Goal: Task Accomplishment & Management: Use online tool/utility

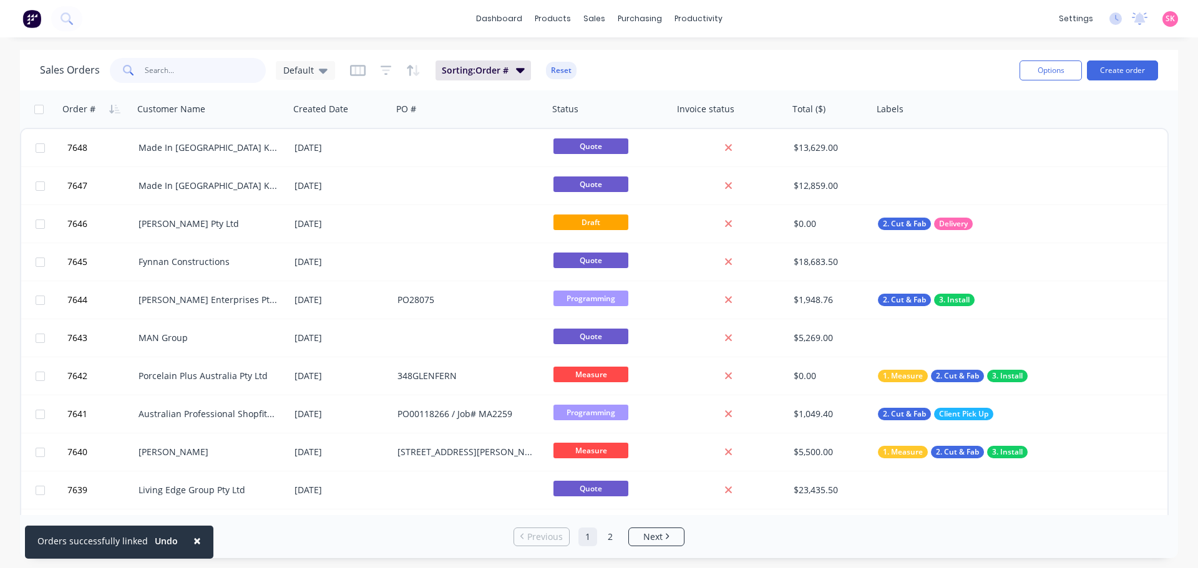
click at [173, 74] on input "text" at bounding box center [206, 70] width 122 height 25
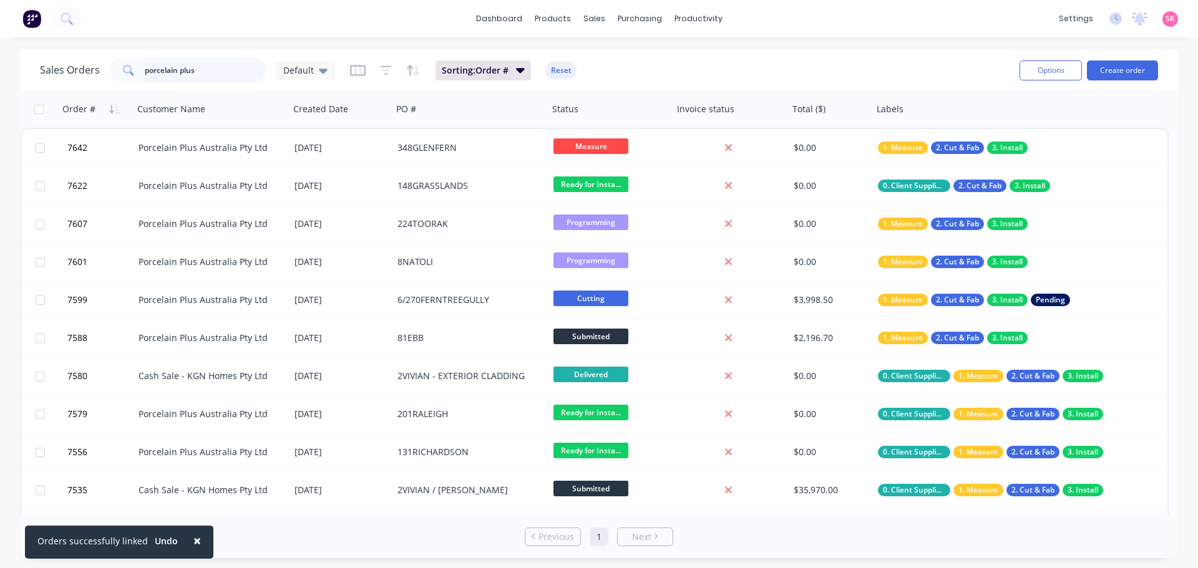
click at [211, 70] on input "porcelain plus" at bounding box center [206, 70] width 122 height 25
drag, startPoint x: 201, startPoint y: 74, endPoint x: 62, endPoint y: 80, distance: 139.8
click at [62, 80] on div "Sales Orders porcelain plus Default" at bounding box center [187, 70] width 295 height 25
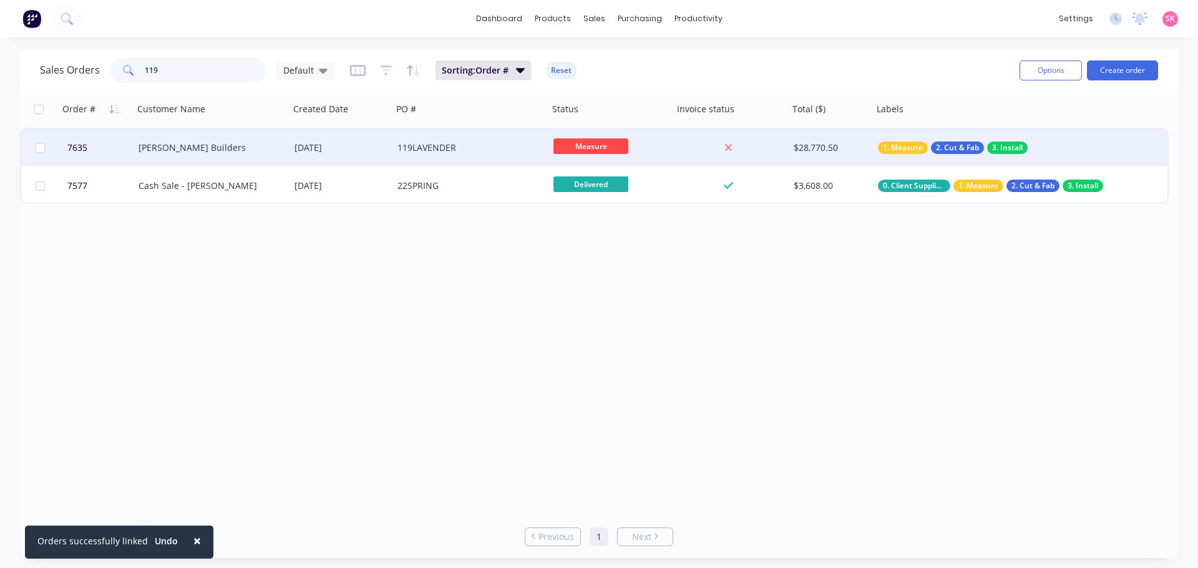
type input "119"
click at [412, 144] on div "119LAVENDER" at bounding box center [466, 148] width 138 height 12
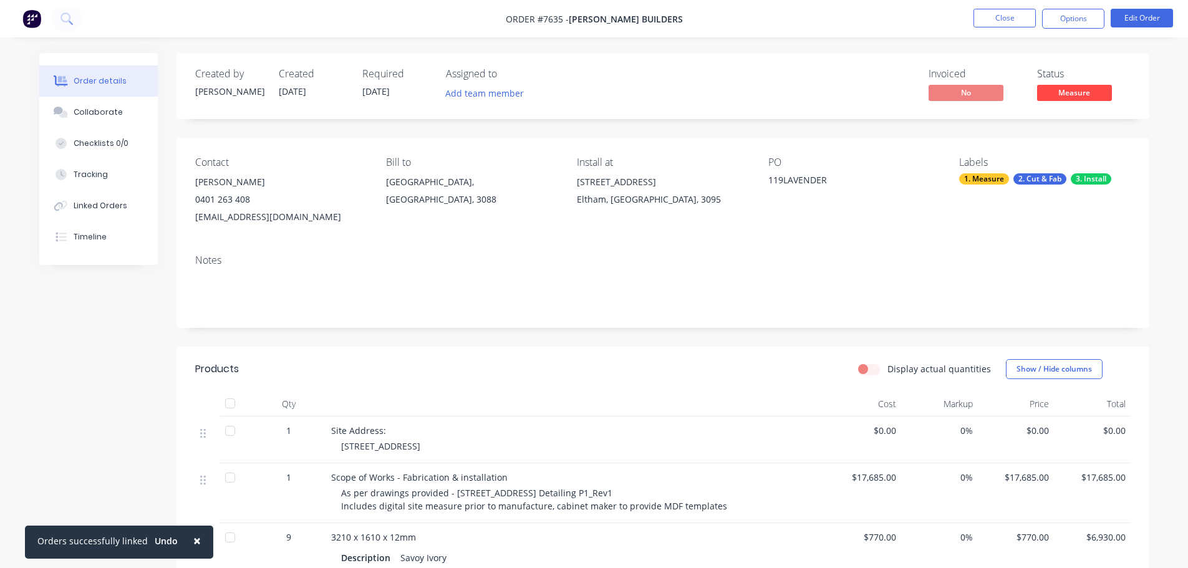
click at [193, 541] on span "×" at bounding box center [196, 540] width 7 height 17
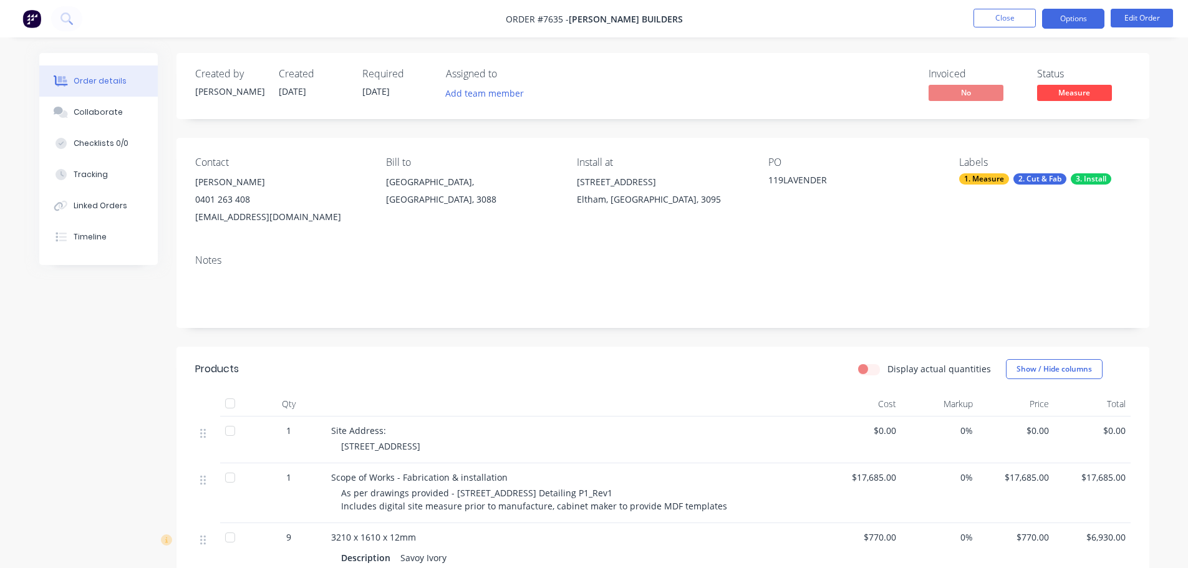
click at [1091, 15] on button "Options" at bounding box center [1073, 19] width 62 height 20
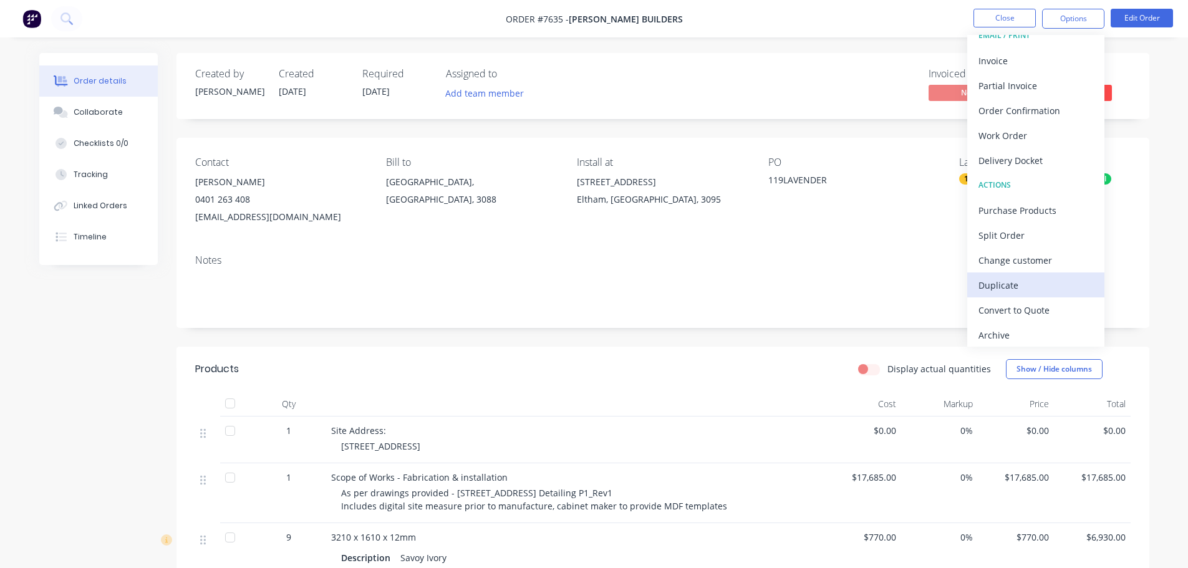
scroll to position [19, 0]
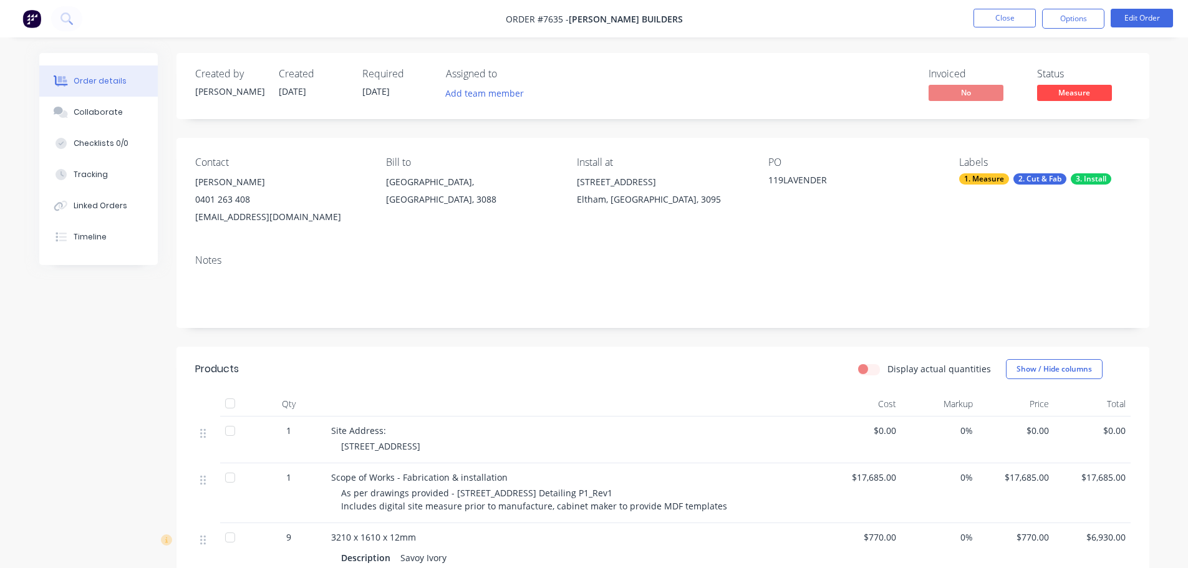
click at [96, 410] on div "Created by Stacey Created 08/08/25 Required 08/08/25 Assigned to Add team membe…" at bounding box center [594, 492] width 1110 height 878
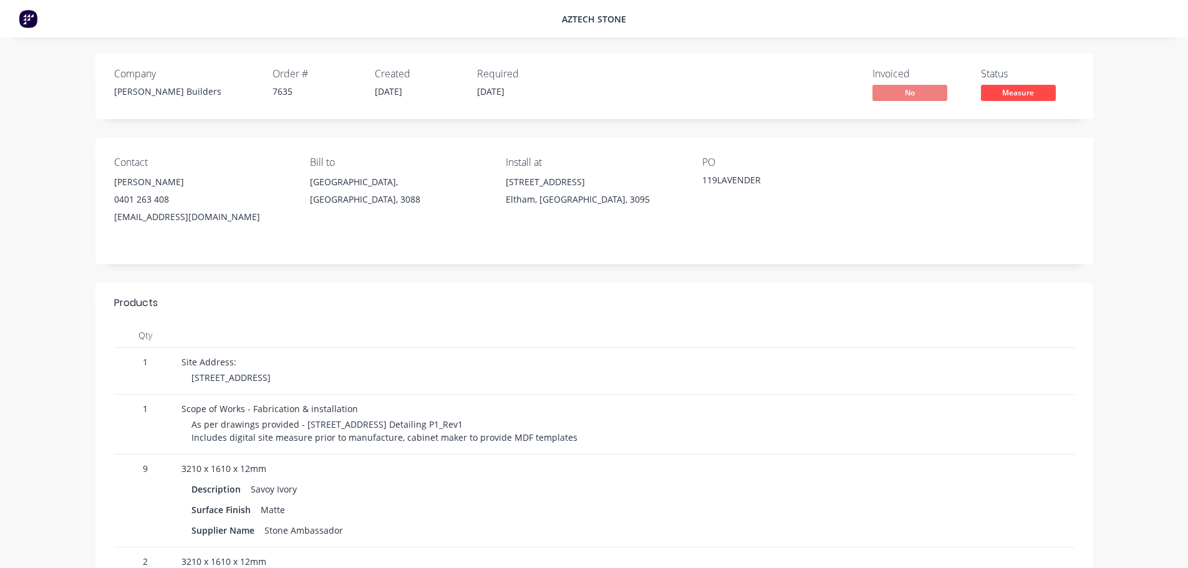
click at [558, 329] on div at bounding box center [409, 335] width 465 height 25
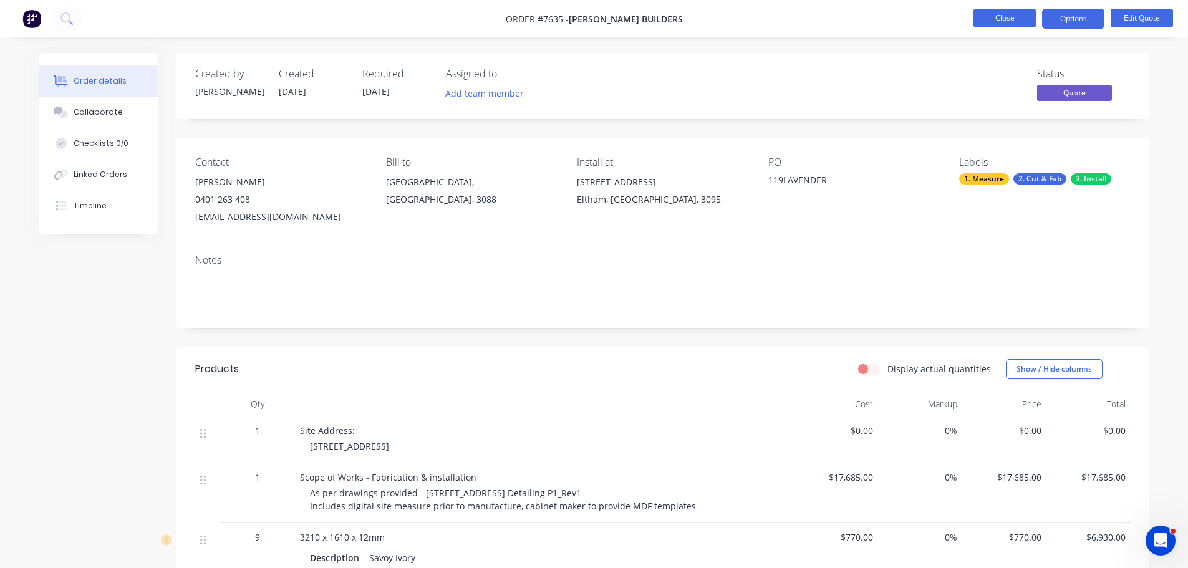
click at [1030, 14] on button "Close" at bounding box center [1005, 18] width 62 height 19
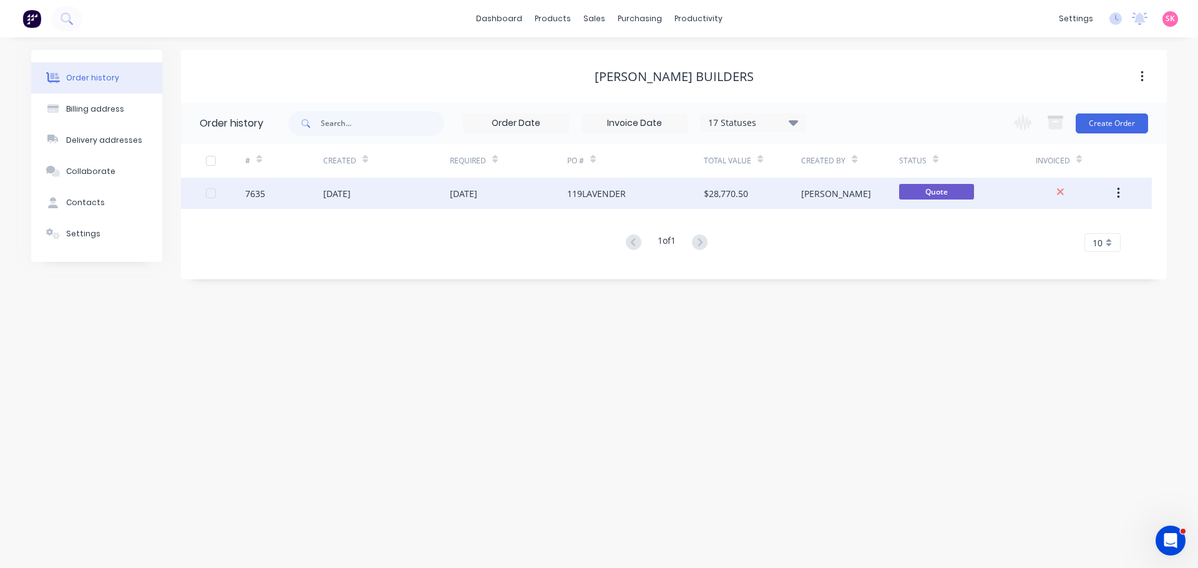
click at [841, 198] on div "[PERSON_NAME]" at bounding box center [849, 193] width 97 height 31
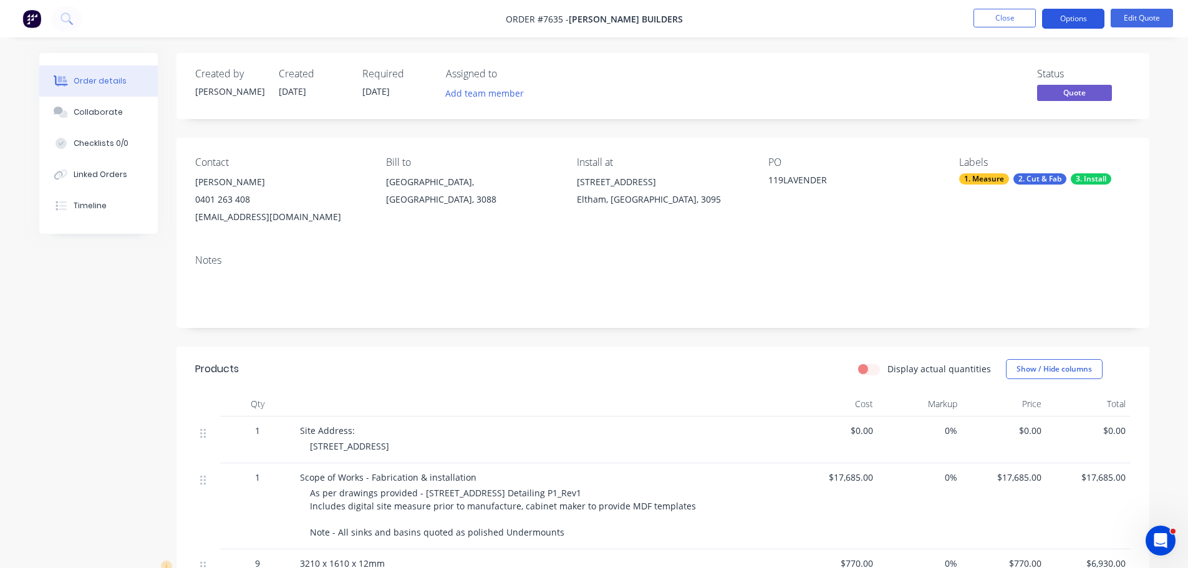
click at [1085, 21] on button "Options" at bounding box center [1073, 19] width 62 height 20
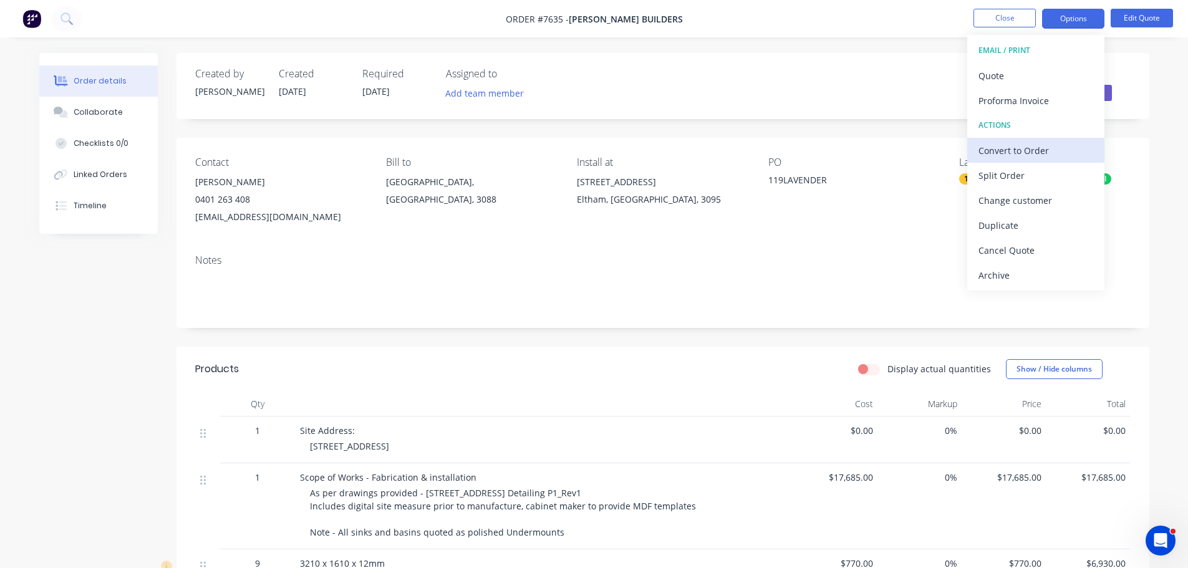
click at [1037, 148] on div "Convert to Order" at bounding box center [1036, 151] width 115 height 18
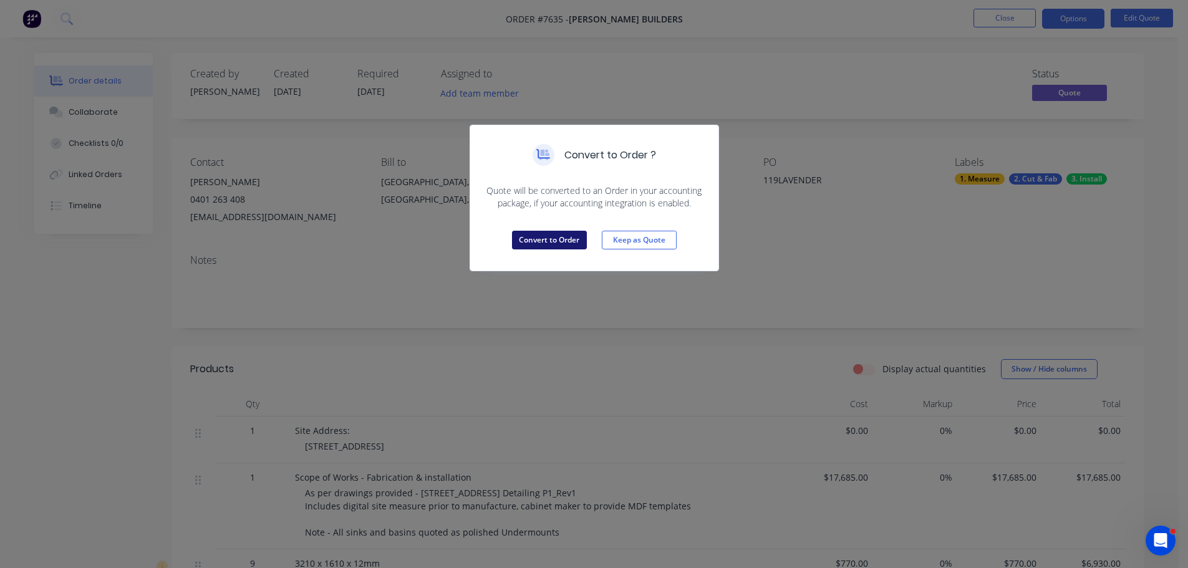
click at [544, 238] on button "Convert to Order" at bounding box center [549, 240] width 75 height 19
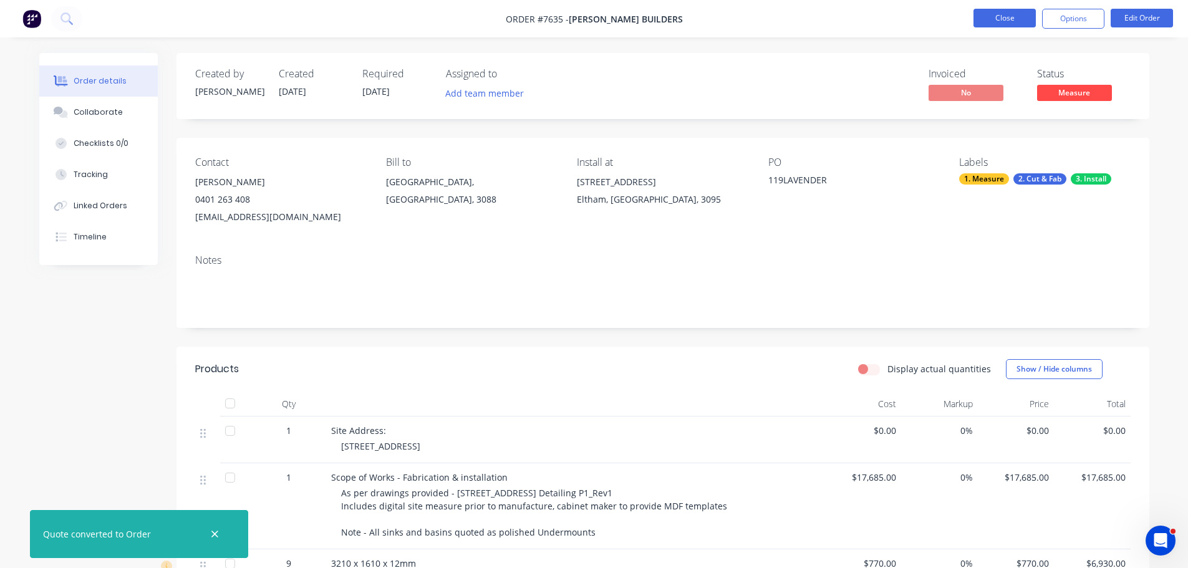
click at [1002, 22] on button "Close" at bounding box center [1005, 18] width 62 height 19
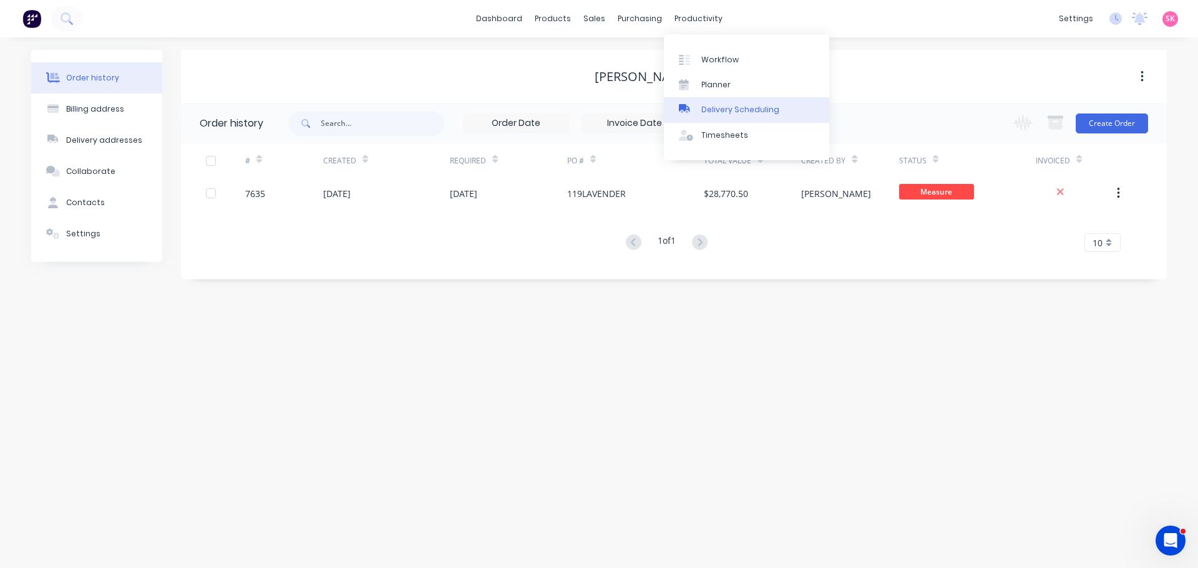
click at [720, 102] on link "Delivery Scheduling" at bounding box center [746, 109] width 165 height 25
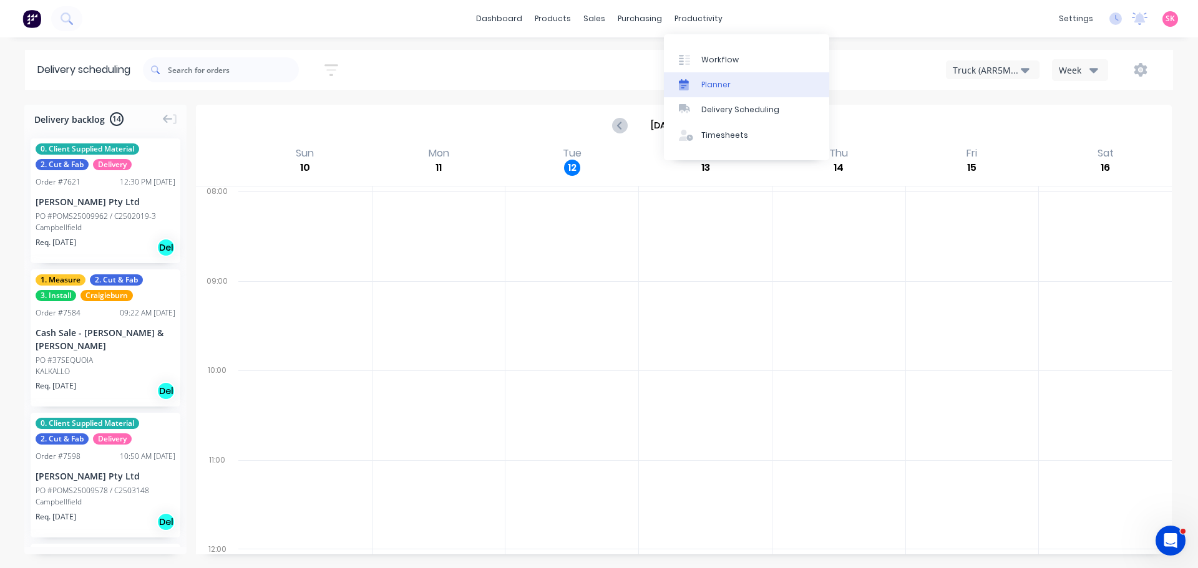
click at [715, 82] on div "Planner" at bounding box center [715, 84] width 29 height 11
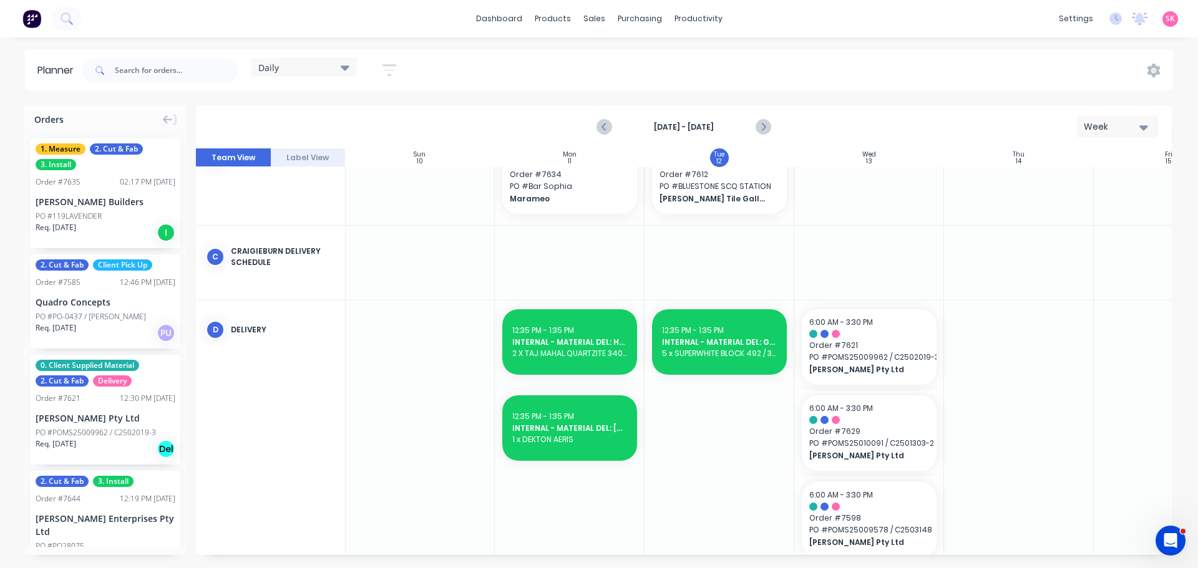
scroll to position [62, 1]
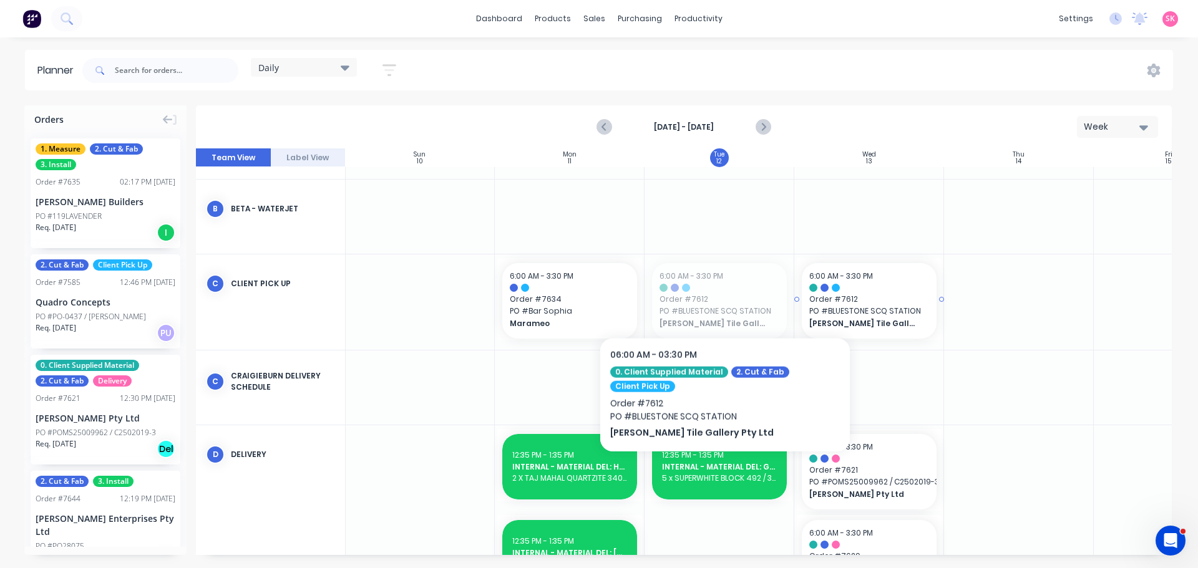
drag, startPoint x: 706, startPoint y: 299, endPoint x: 829, endPoint y: 298, distance: 122.9
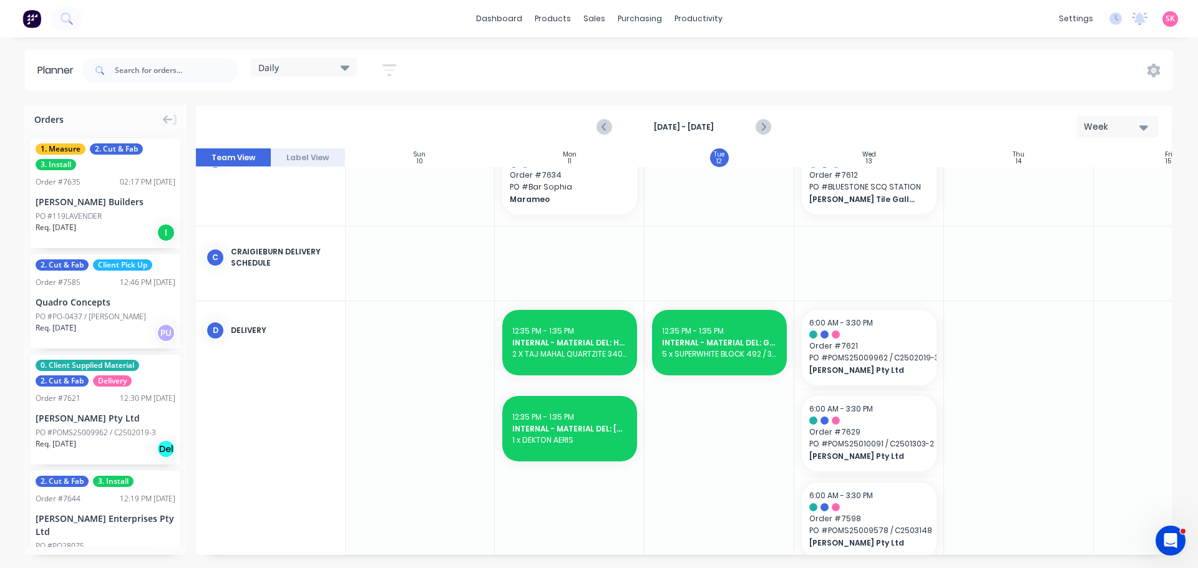
scroll to position [187, 1]
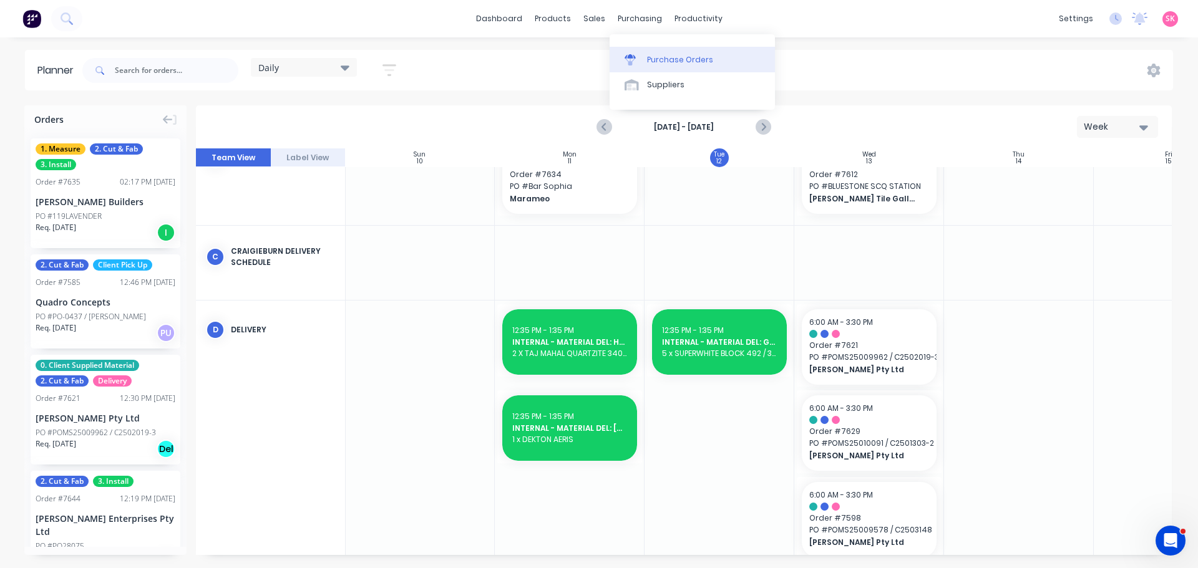
click at [652, 68] on link "Purchase Orders" at bounding box center [691, 59] width 165 height 25
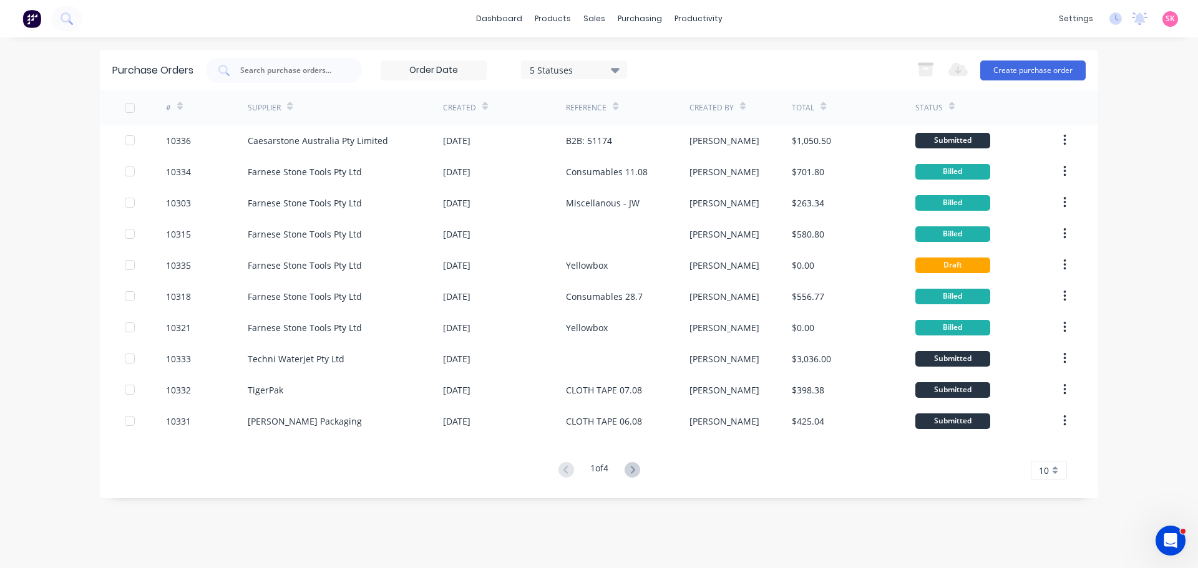
click at [634, 467] on g at bounding box center [632, 470] width 16 height 16
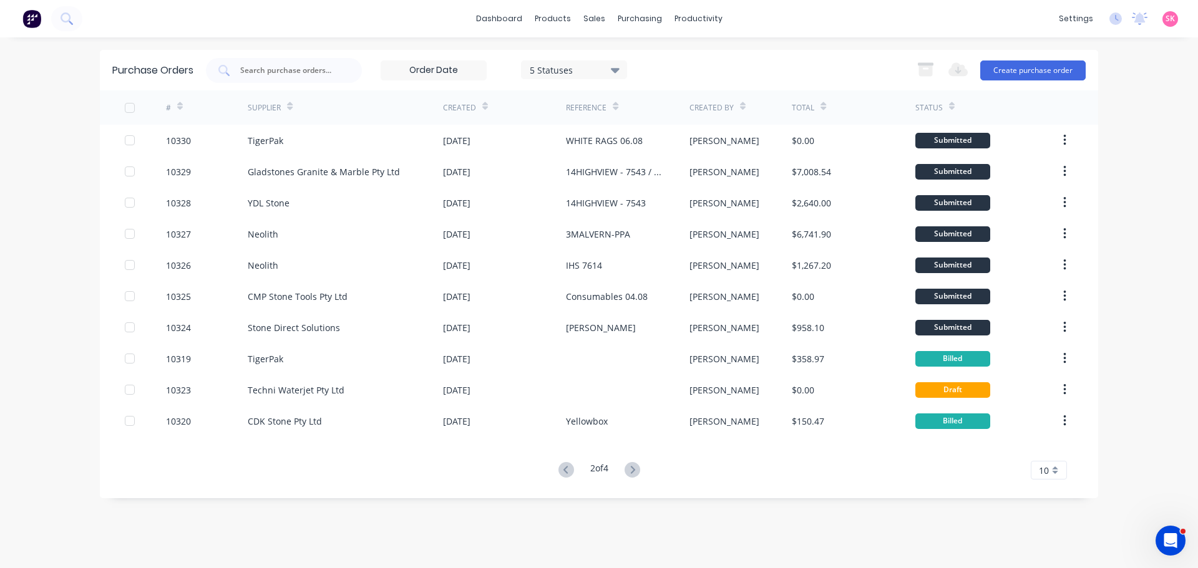
click at [634, 468] on icon at bounding box center [632, 469] width 4 height 7
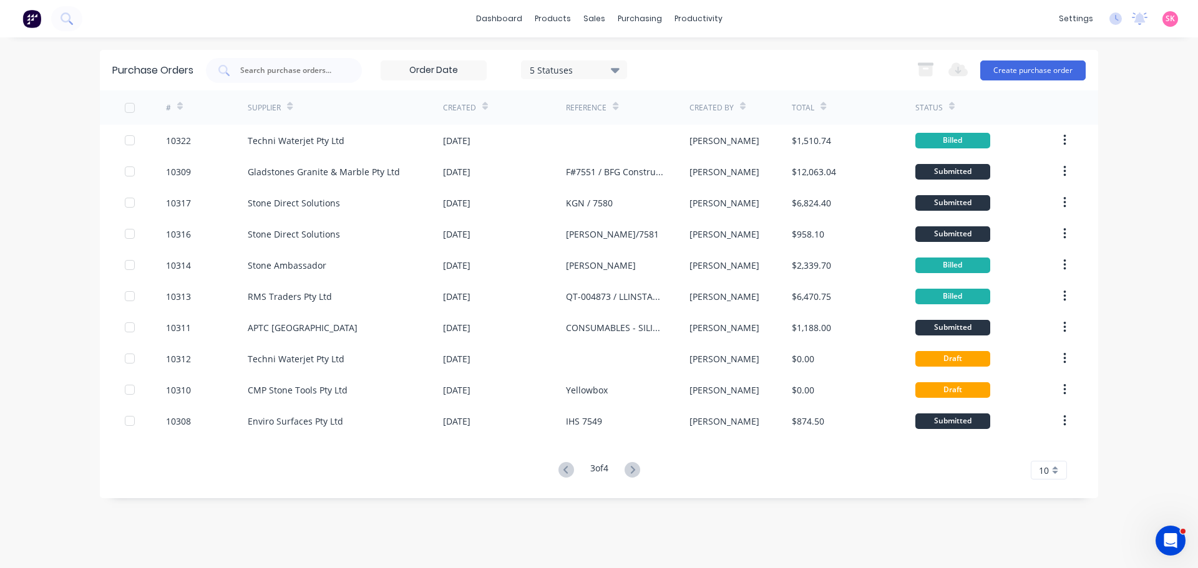
click at [634, 468] on icon at bounding box center [632, 469] width 4 height 7
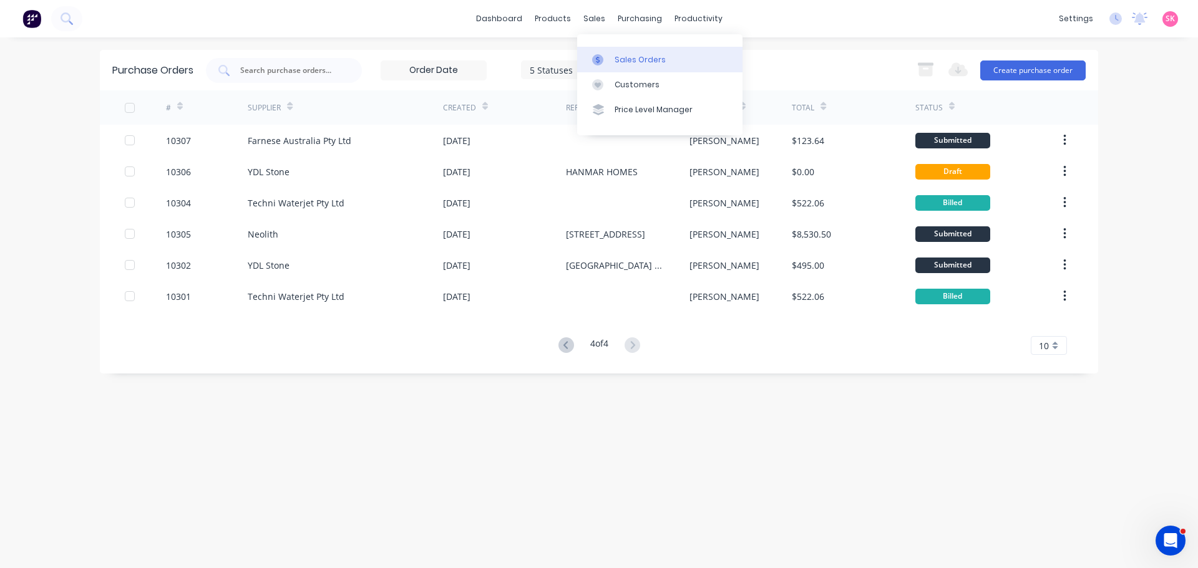
click at [614, 69] on link "Sales Orders" at bounding box center [659, 59] width 165 height 25
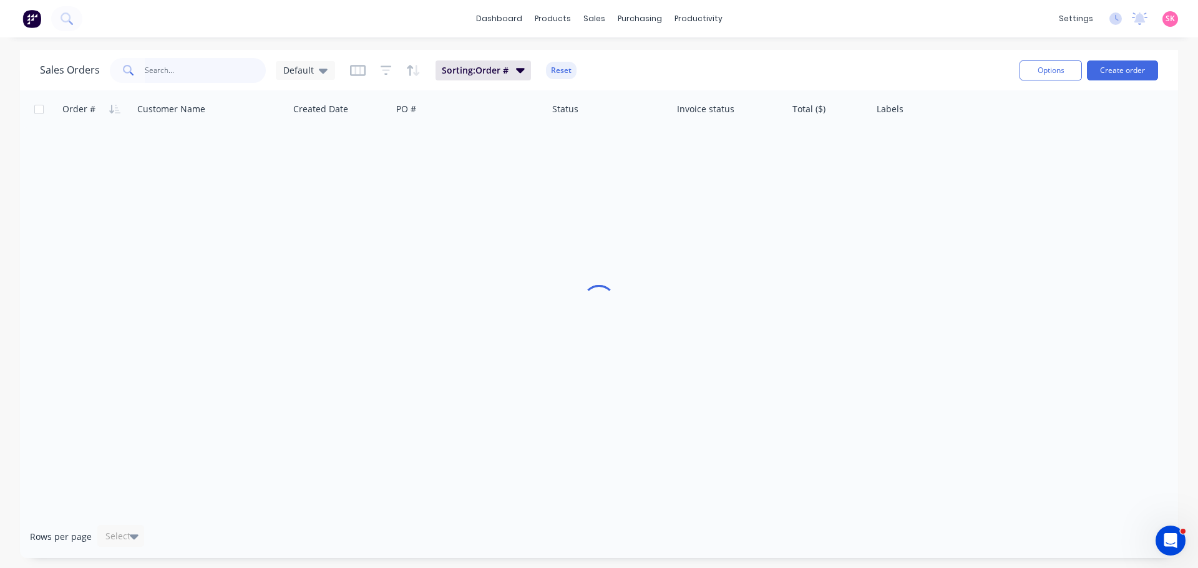
click at [195, 75] on input "text" at bounding box center [206, 70] width 122 height 25
type input "[PERSON_NAME]"
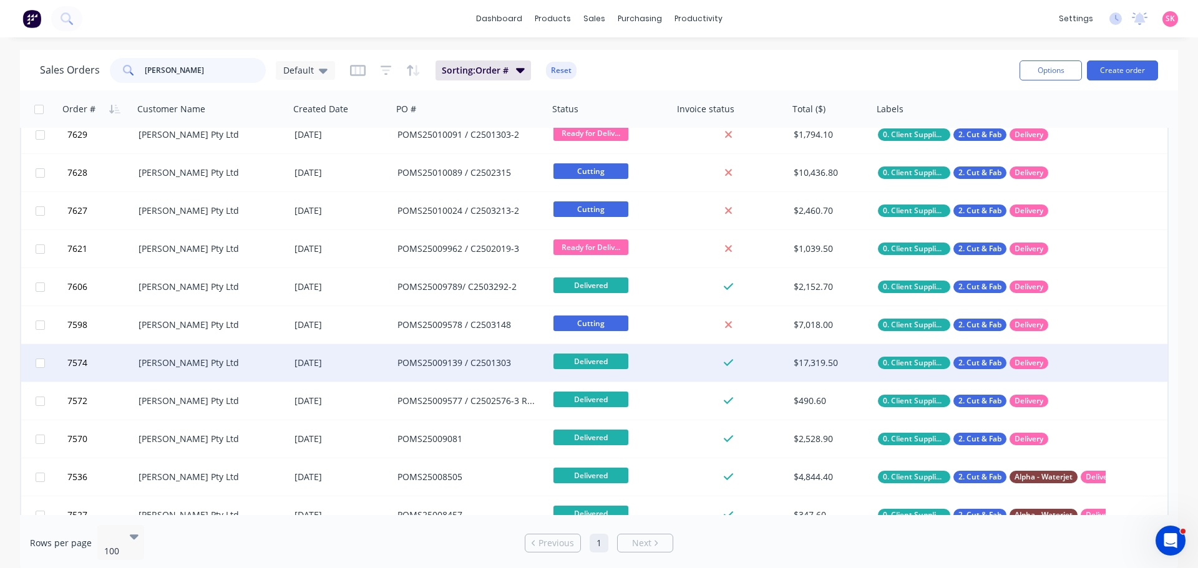
scroll to position [125, 0]
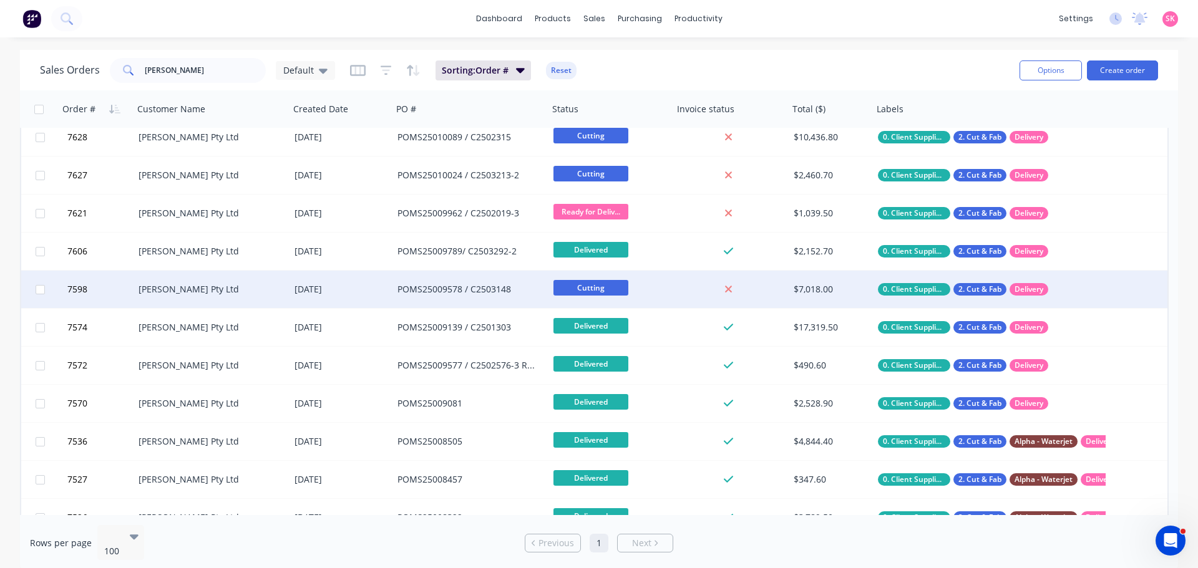
click at [173, 296] on div "[PERSON_NAME] Pty Ltd" at bounding box center [211, 289] width 156 height 37
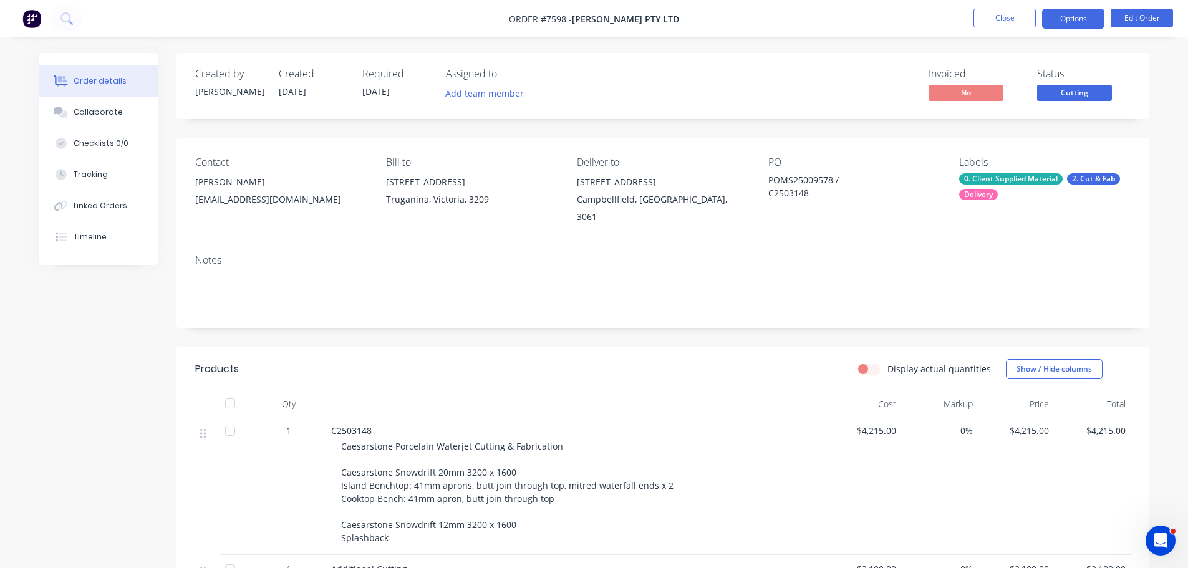
click at [1056, 24] on button "Options" at bounding box center [1073, 19] width 62 height 20
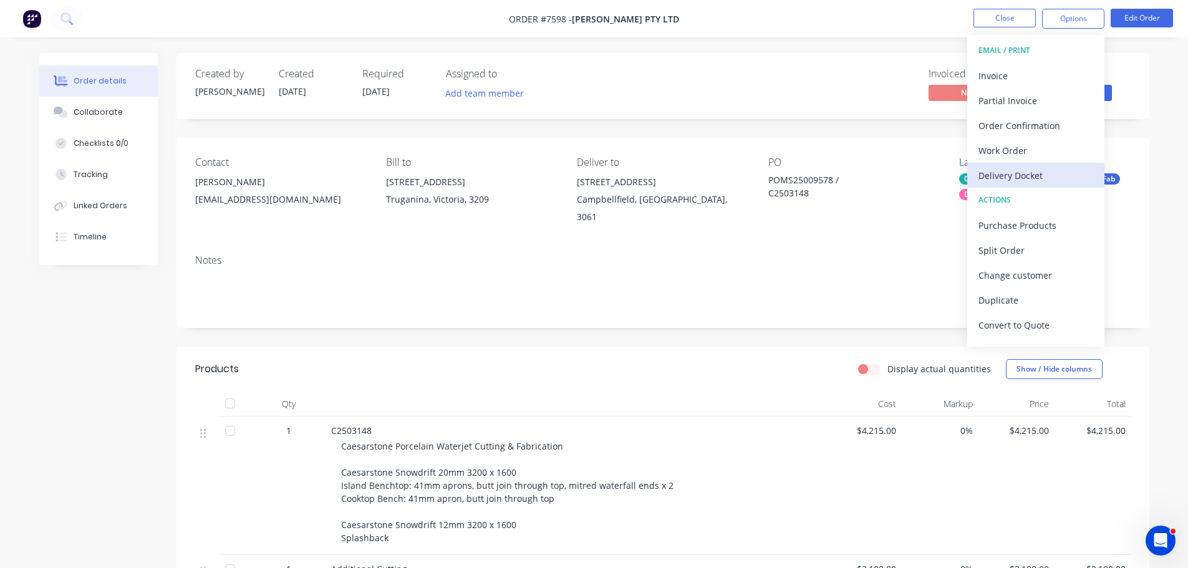
click at [1032, 182] on div "Delivery Docket" at bounding box center [1036, 176] width 115 height 18
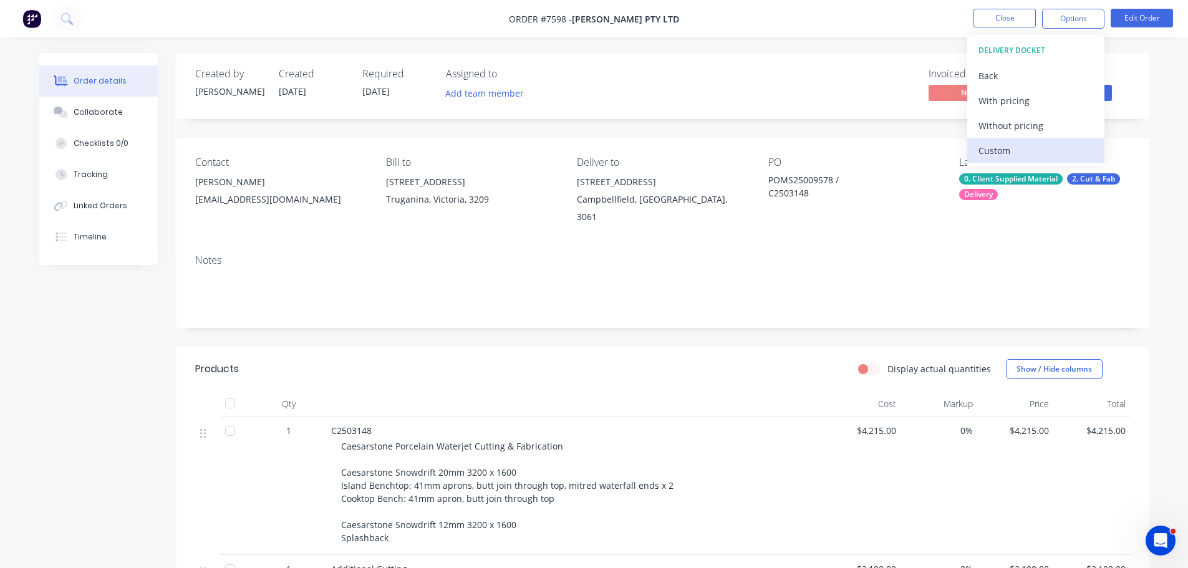
click at [1020, 144] on div "Custom" at bounding box center [1036, 151] width 115 height 18
click at [1023, 124] on div "Without pricing" at bounding box center [1036, 126] width 115 height 18
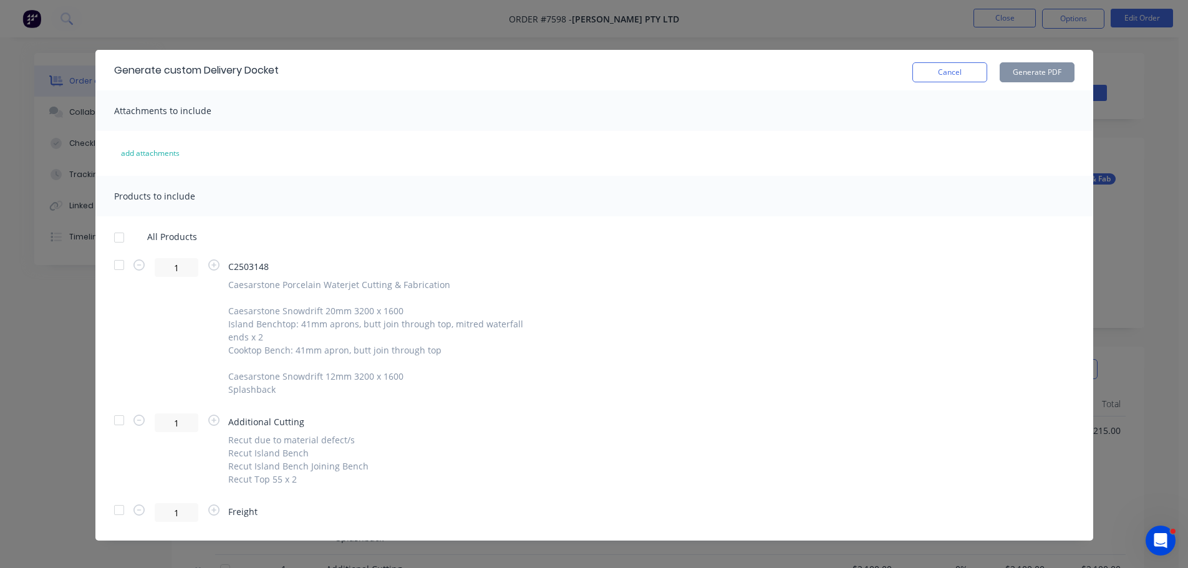
click at [112, 241] on div at bounding box center [119, 237] width 25 height 25
click at [1036, 77] on button "Generate PDF" at bounding box center [1037, 72] width 75 height 20
click at [941, 74] on button "Cancel" at bounding box center [949, 72] width 75 height 20
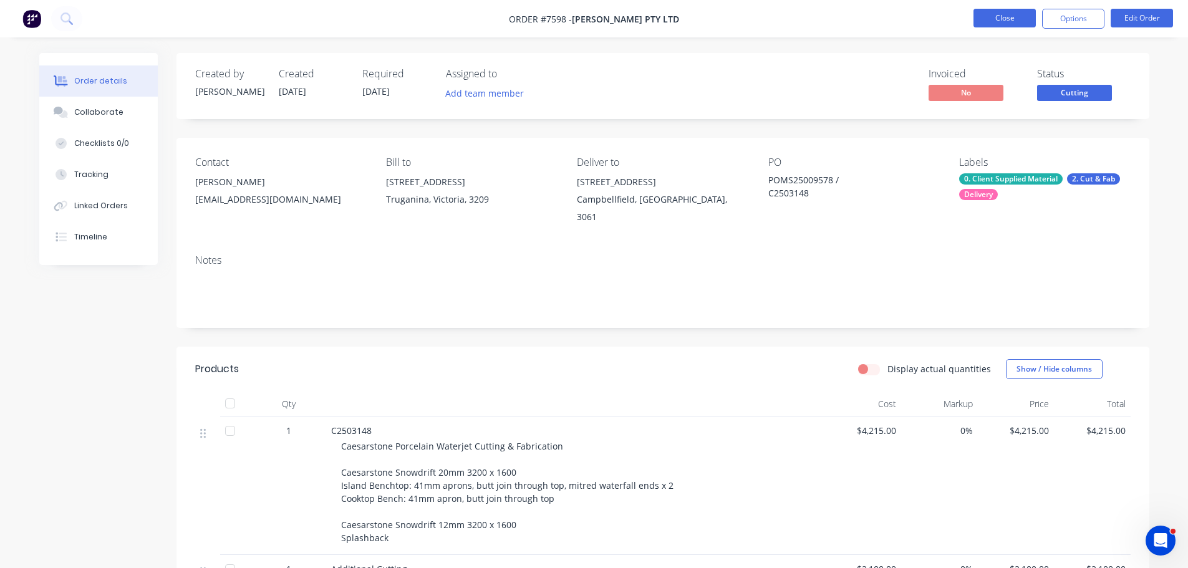
click at [1010, 12] on button "Close" at bounding box center [1005, 18] width 62 height 19
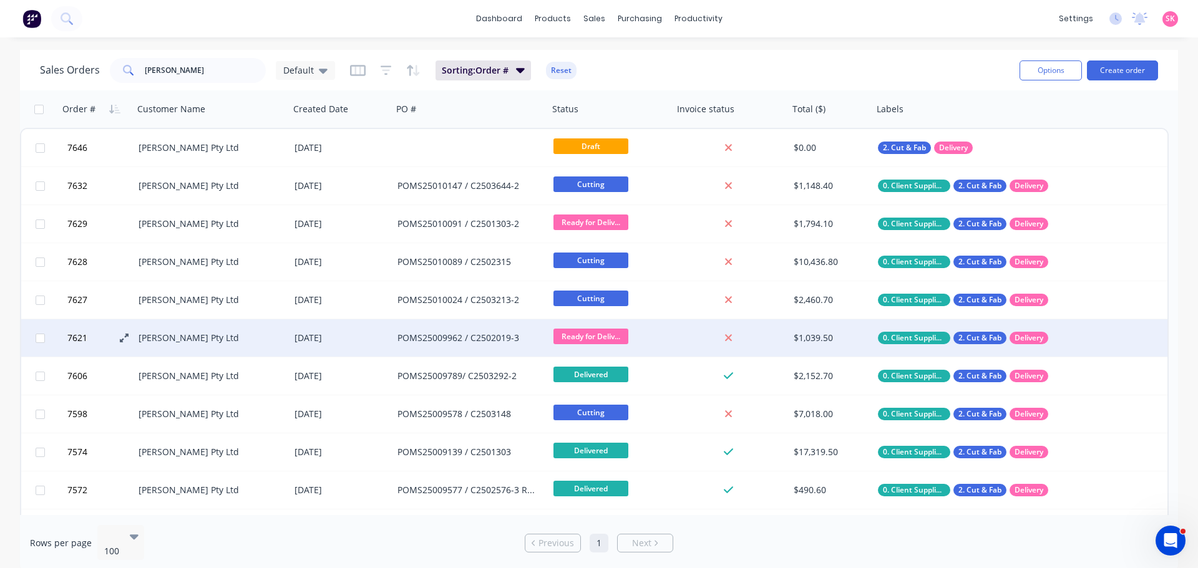
click at [121, 337] on icon at bounding box center [124, 338] width 9 height 9
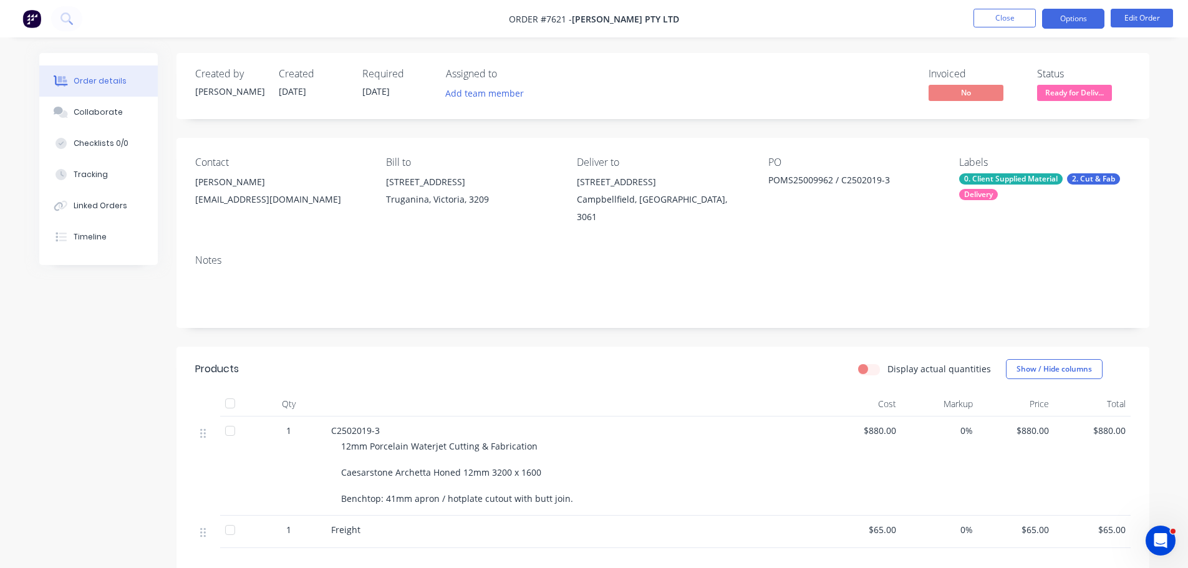
click at [1061, 16] on button "Options" at bounding box center [1073, 19] width 62 height 20
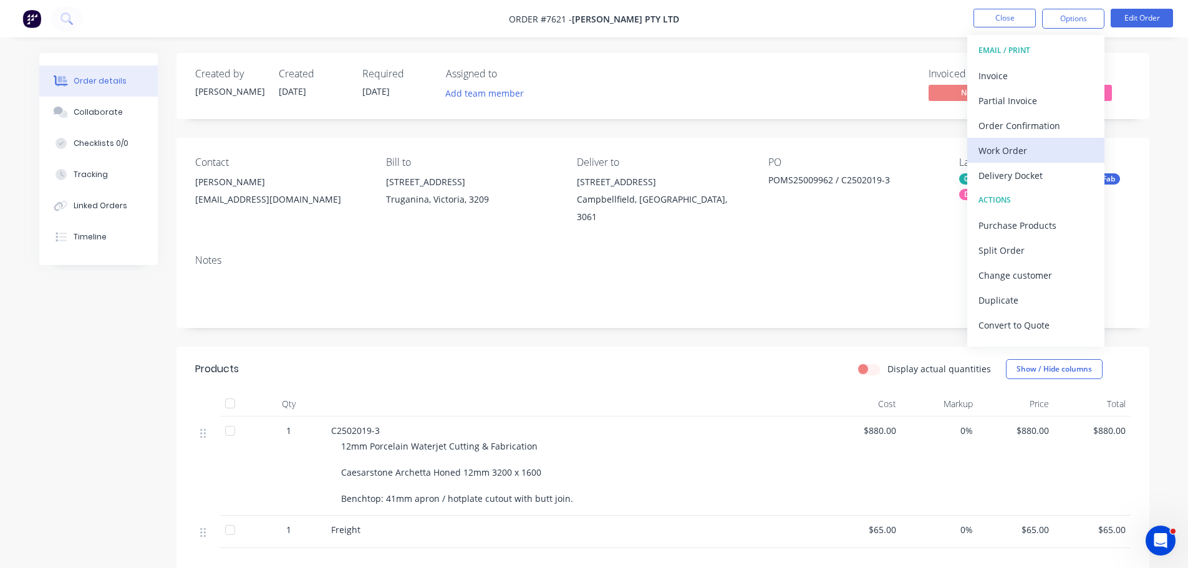
click at [1036, 152] on div "Work Order" at bounding box center [1036, 151] width 115 height 18
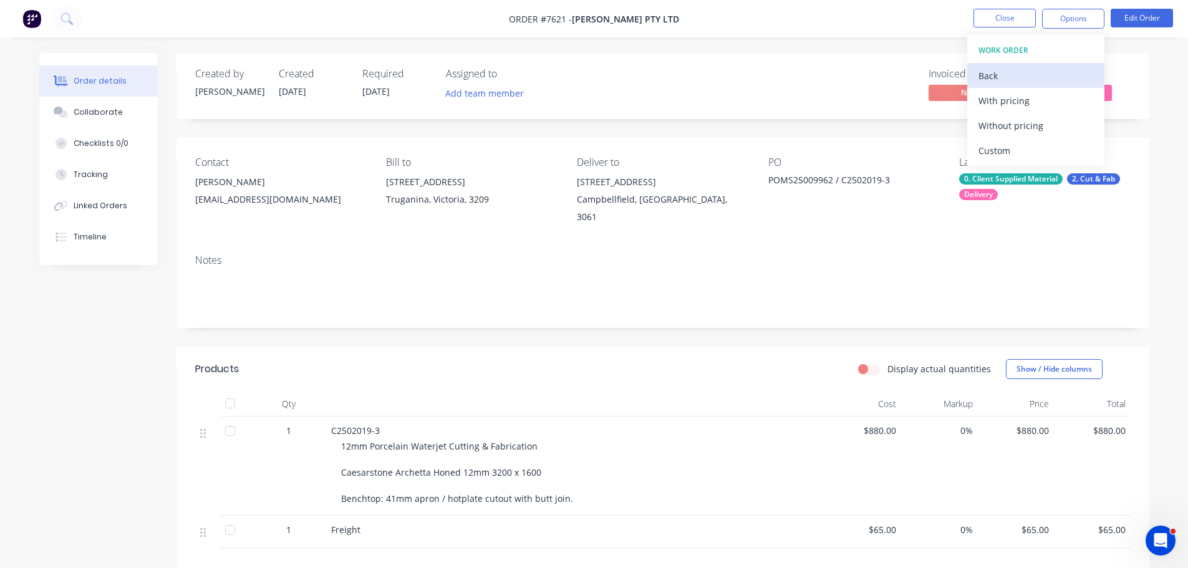
click at [985, 72] on div "Back" at bounding box center [1036, 76] width 115 height 18
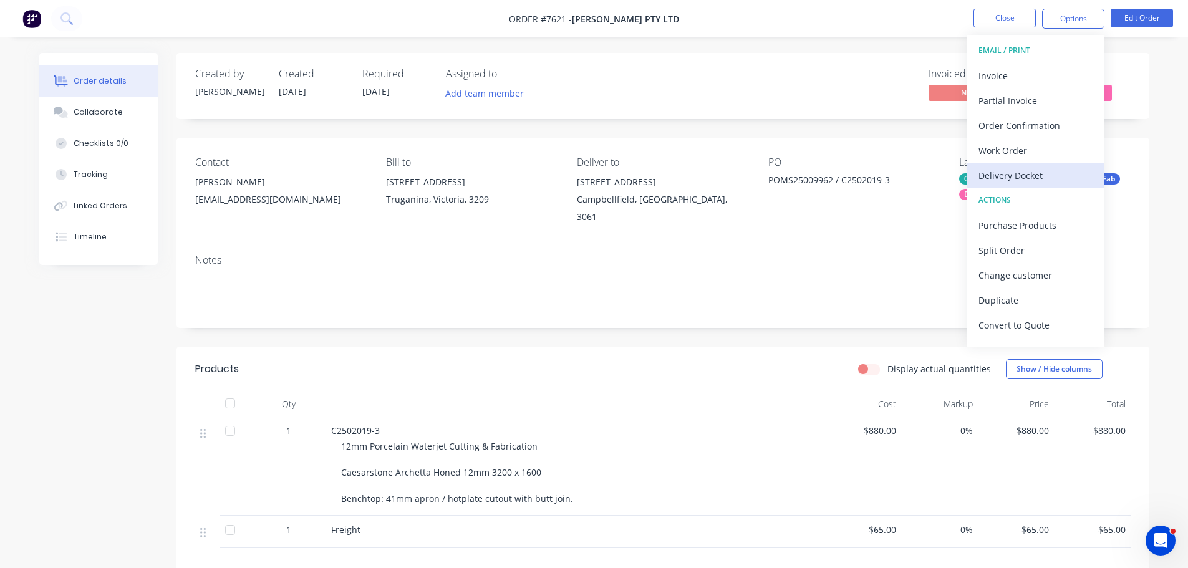
click at [1012, 167] on div "Delivery Docket" at bounding box center [1036, 176] width 115 height 18
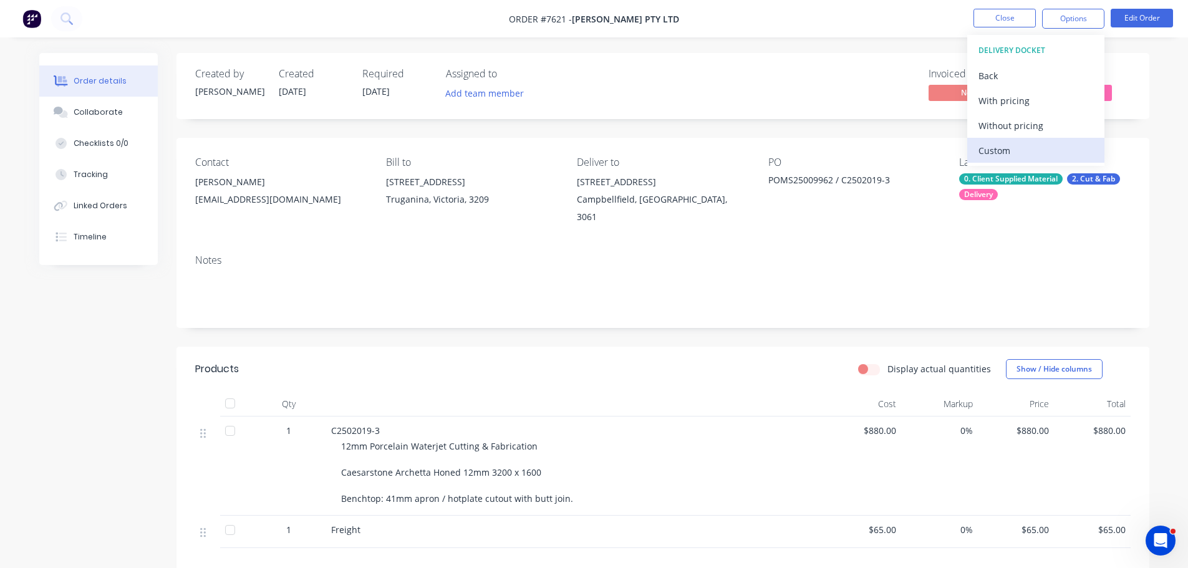
click at [1016, 142] on div "Custom" at bounding box center [1036, 151] width 115 height 18
click at [1017, 128] on div "Without pricing" at bounding box center [1036, 126] width 115 height 18
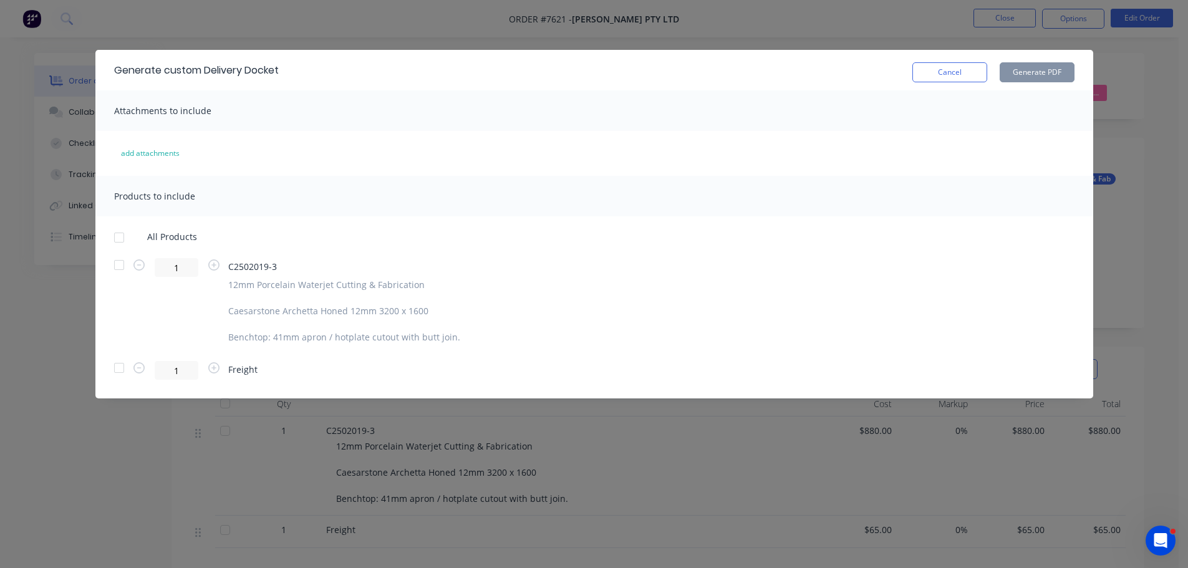
click at [116, 235] on div at bounding box center [119, 237] width 25 height 25
click at [1022, 75] on button "Generate PDF" at bounding box center [1037, 72] width 75 height 20
click at [949, 66] on button "Cancel" at bounding box center [949, 72] width 75 height 20
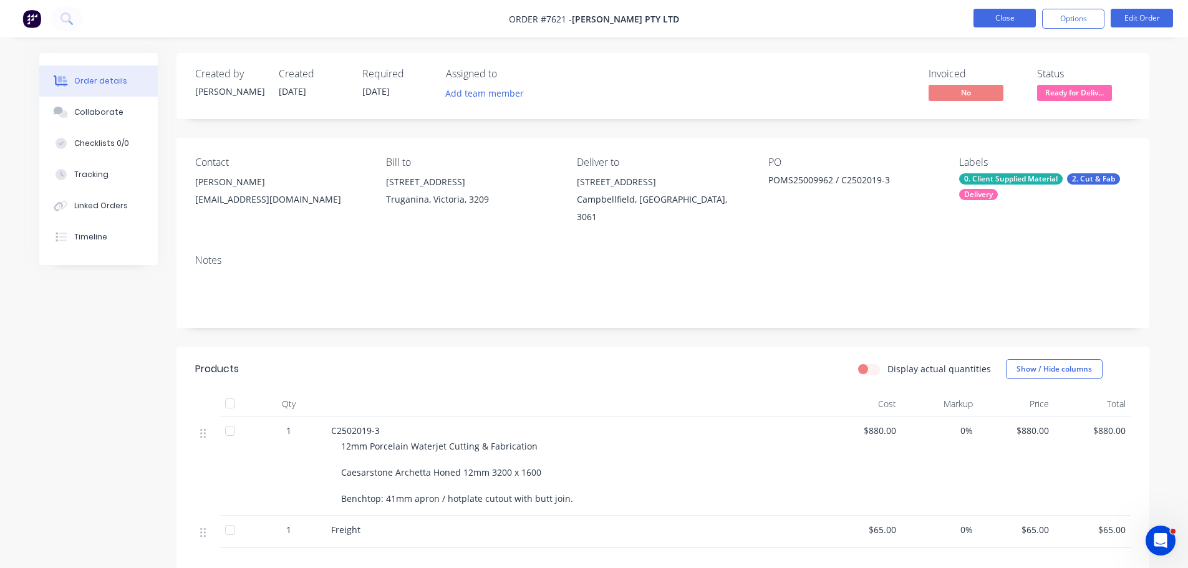
click at [1009, 16] on button "Close" at bounding box center [1005, 18] width 62 height 19
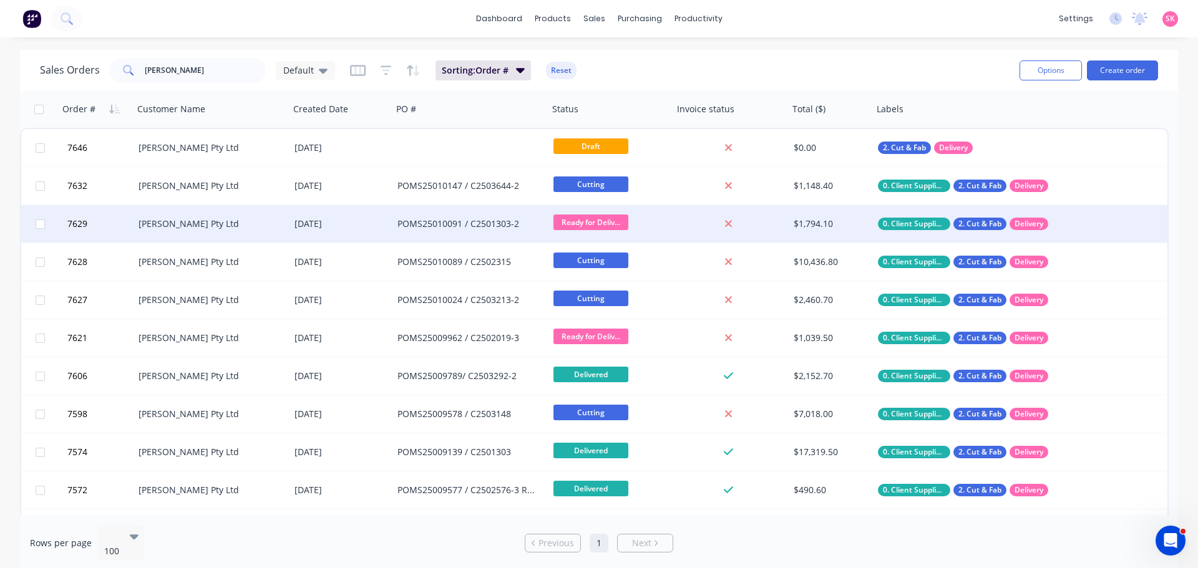
click at [172, 225] on div "[PERSON_NAME] Pty Ltd" at bounding box center [207, 224] width 138 height 12
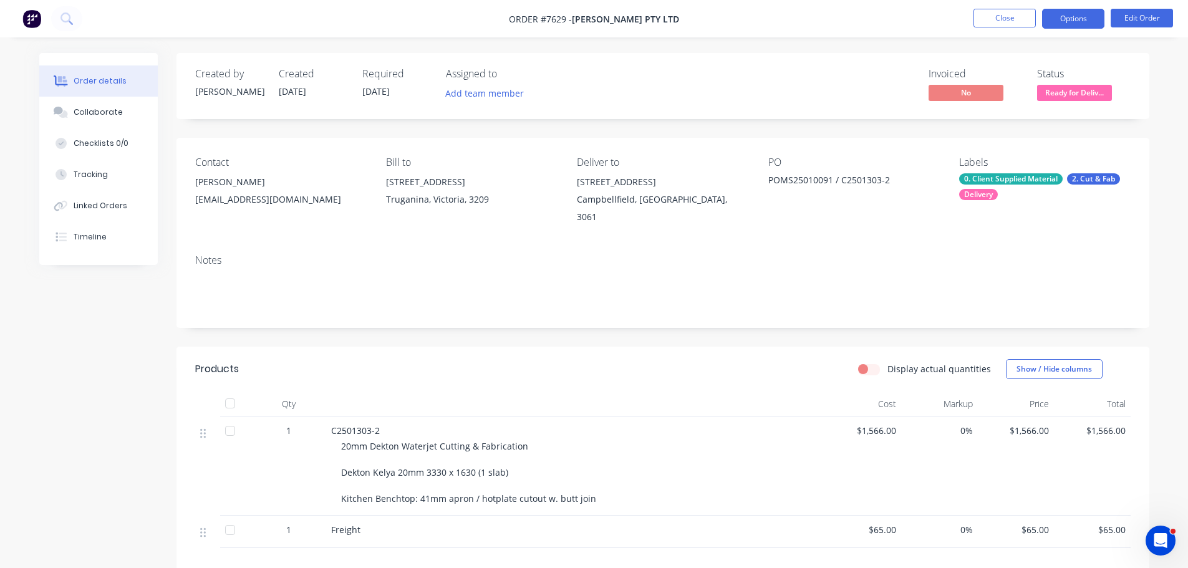
click at [1096, 19] on button "Options" at bounding box center [1073, 19] width 62 height 20
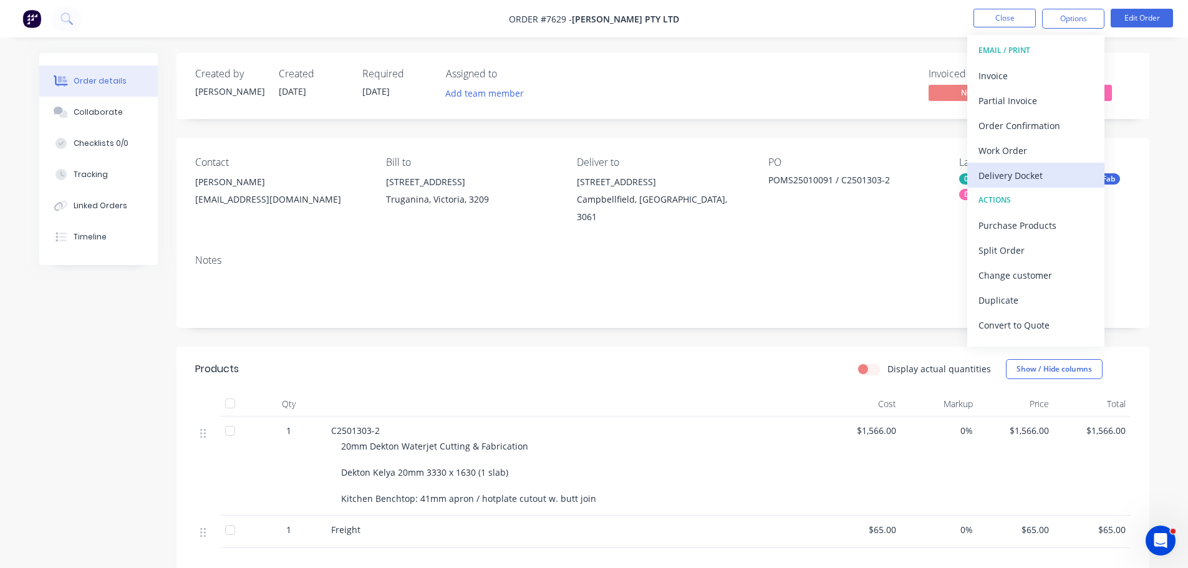
click at [1060, 171] on div "Delivery Docket" at bounding box center [1036, 176] width 115 height 18
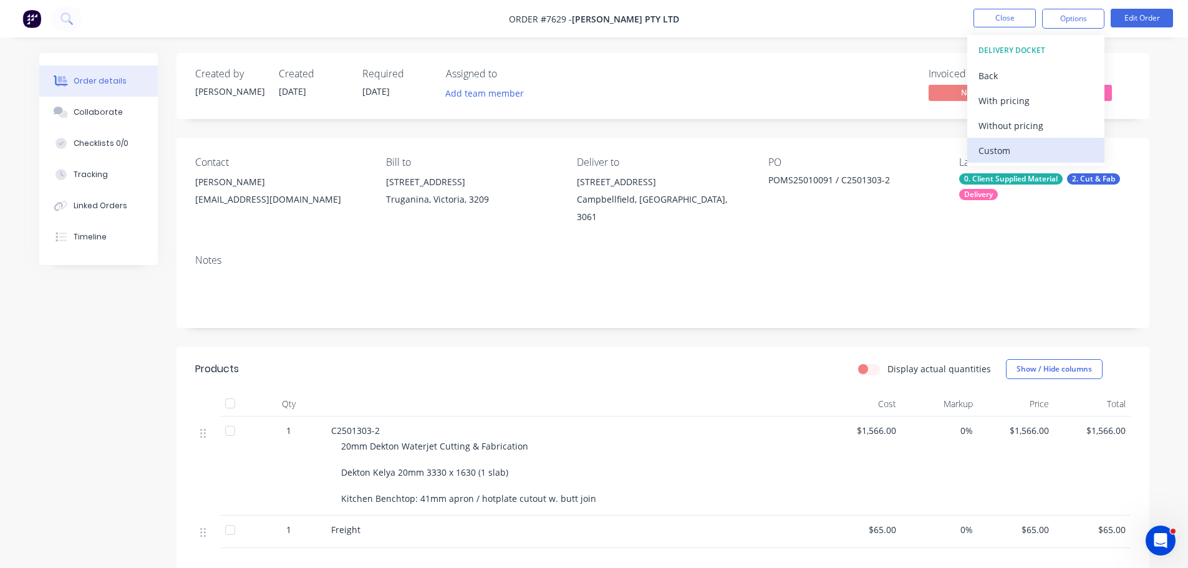
click at [1057, 152] on div "Custom" at bounding box center [1036, 151] width 115 height 18
click at [1057, 128] on div "Without pricing" at bounding box center [1036, 126] width 115 height 18
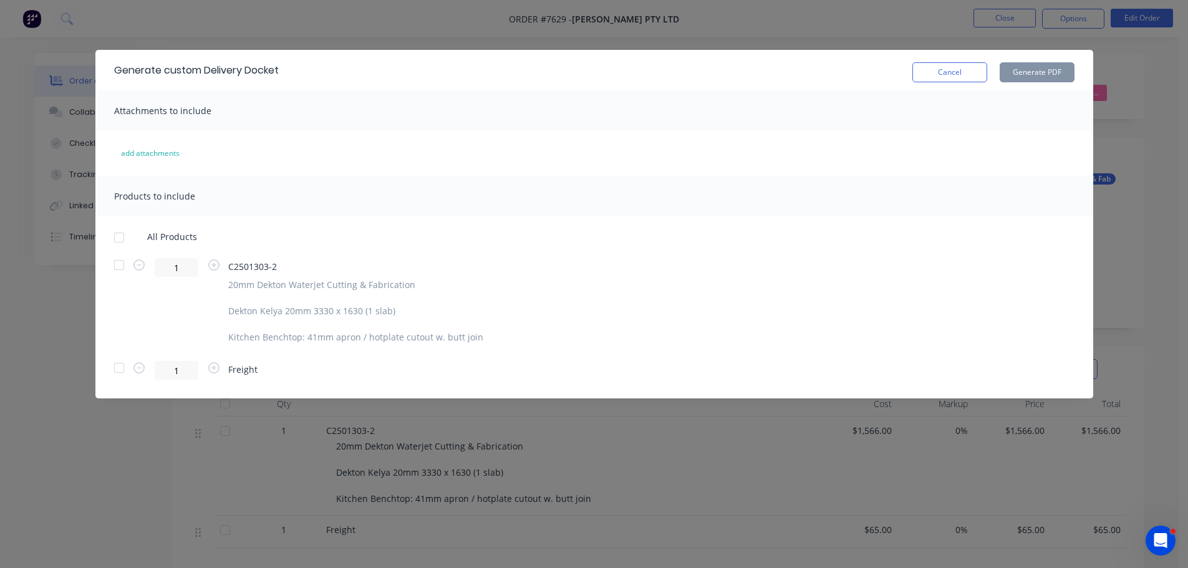
click at [117, 241] on div at bounding box center [119, 237] width 25 height 25
click at [1068, 72] on button "Generate PDF" at bounding box center [1037, 72] width 75 height 20
click at [914, 79] on button "Cancel" at bounding box center [949, 72] width 75 height 20
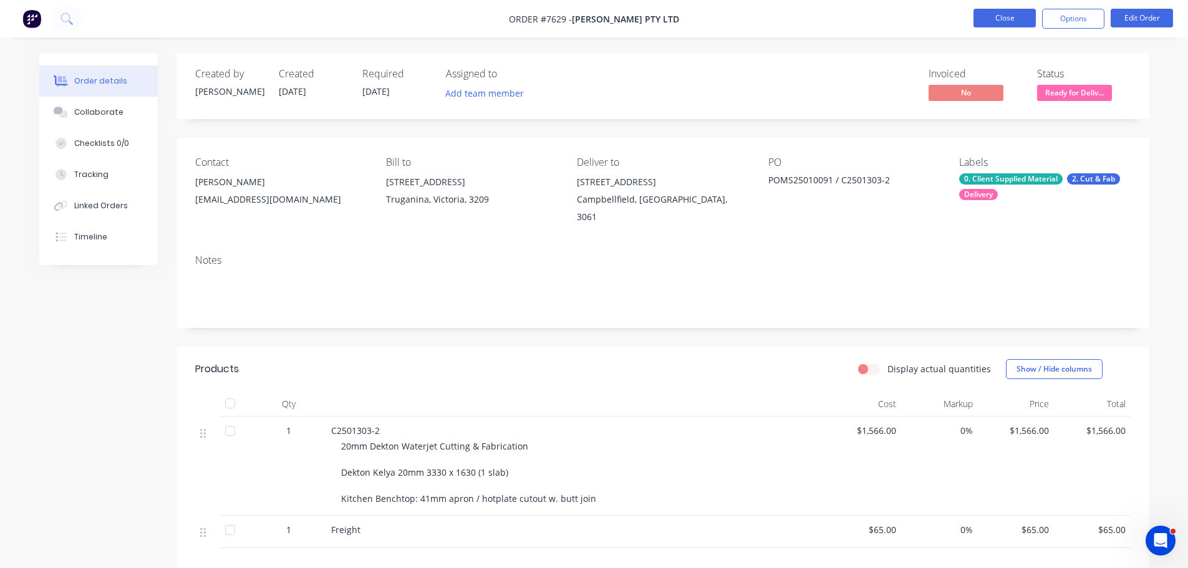
click at [1002, 21] on button "Close" at bounding box center [1005, 18] width 62 height 19
